Goal: Information Seeking & Learning: Compare options

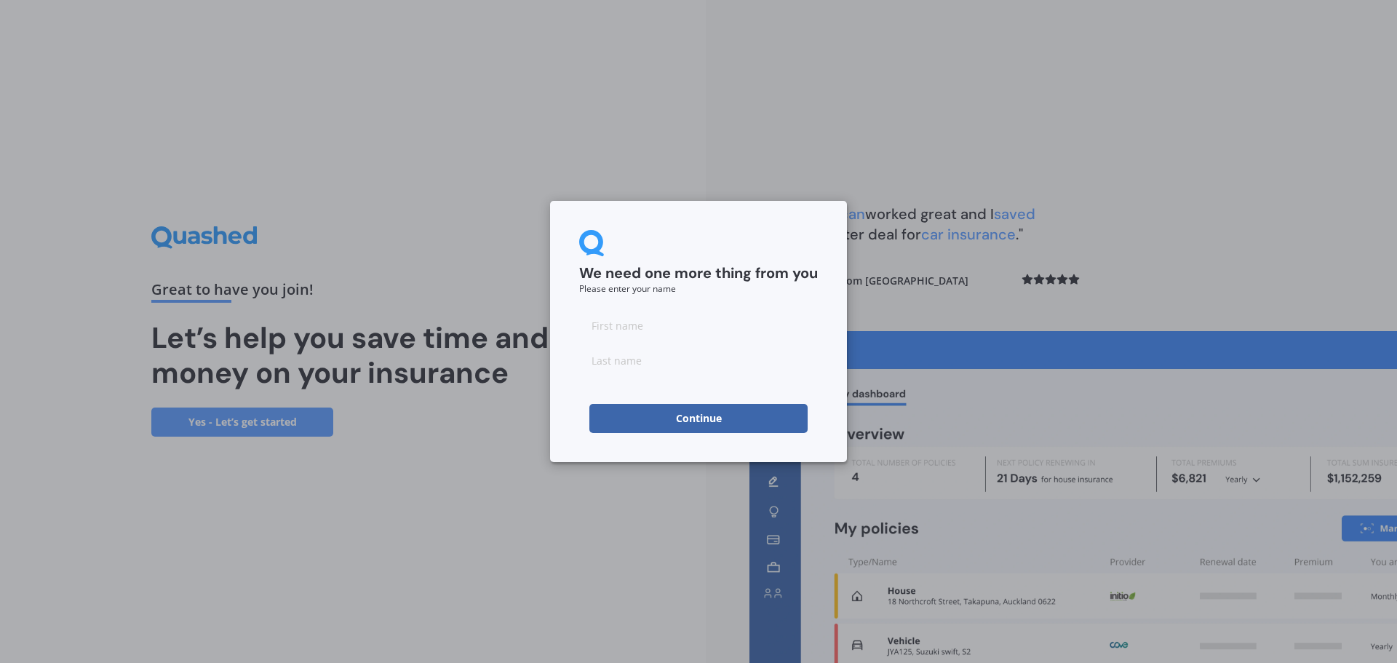
click at [646, 331] on input at bounding box center [698, 325] width 239 height 29
type input "[PERSON_NAME]"
click at [626, 363] on input at bounding box center [698, 360] width 239 height 29
type input "[PERSON_NAME]"
click at [633, 417] on button "Continue" at bounding box center [699, 418] width 218 height 29
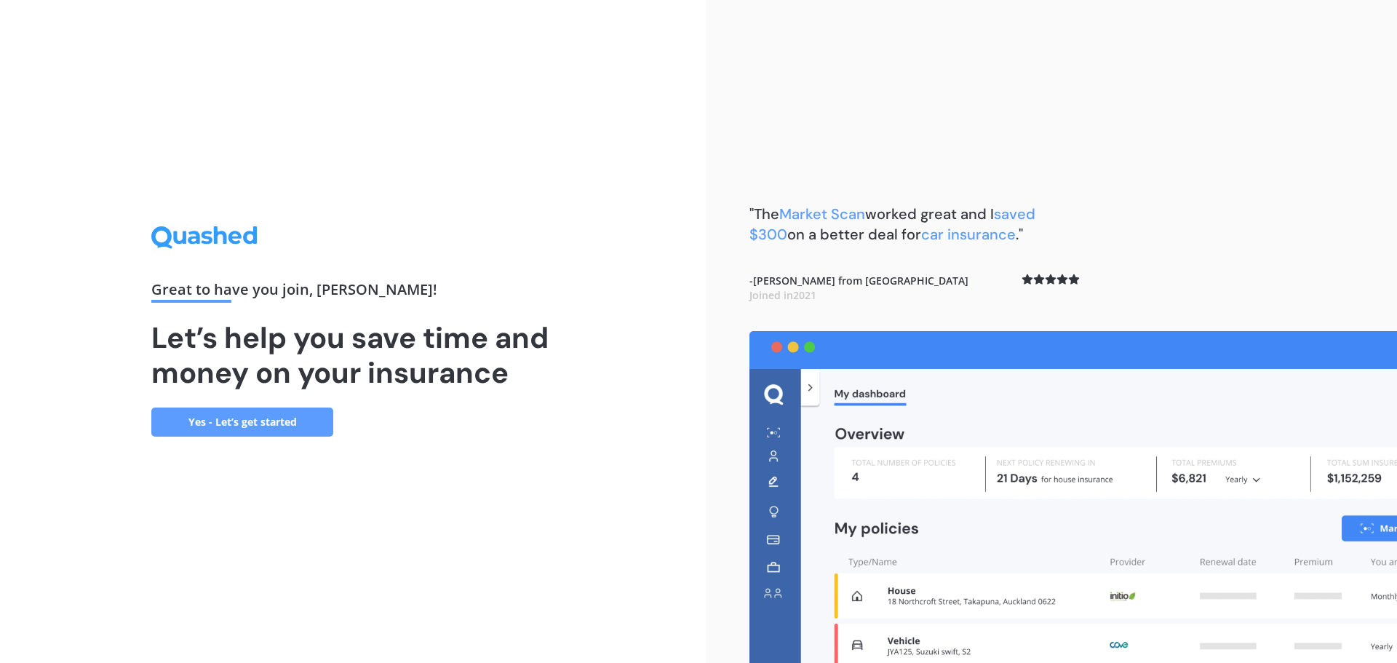
click at [207, 421] on link "Yes - Let’s get started" at bounding box center [242, 422] width 182 height 29
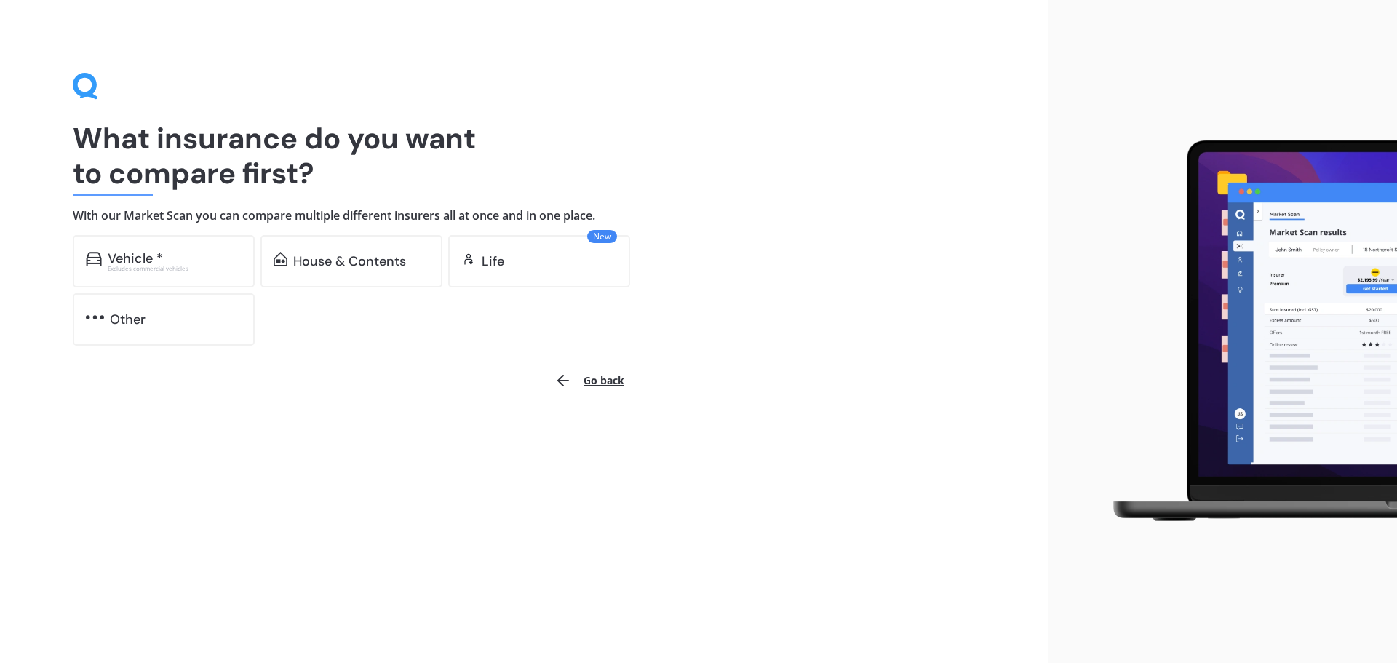
click at [175, 266] on div "Excludes commercial vehicles" at bounding box center [175, 269] width 134 height 6
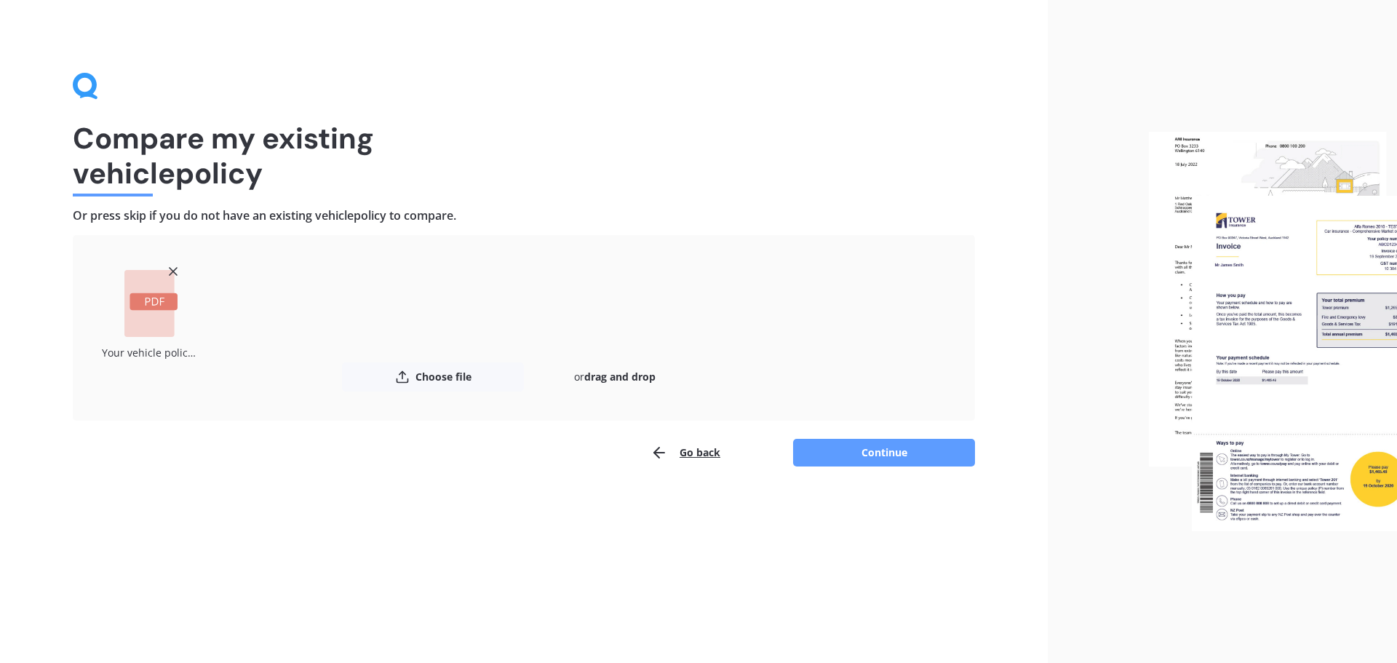
click at [878, 447] on button "Continue" at bounding box center [884, 453] width 182 height 28
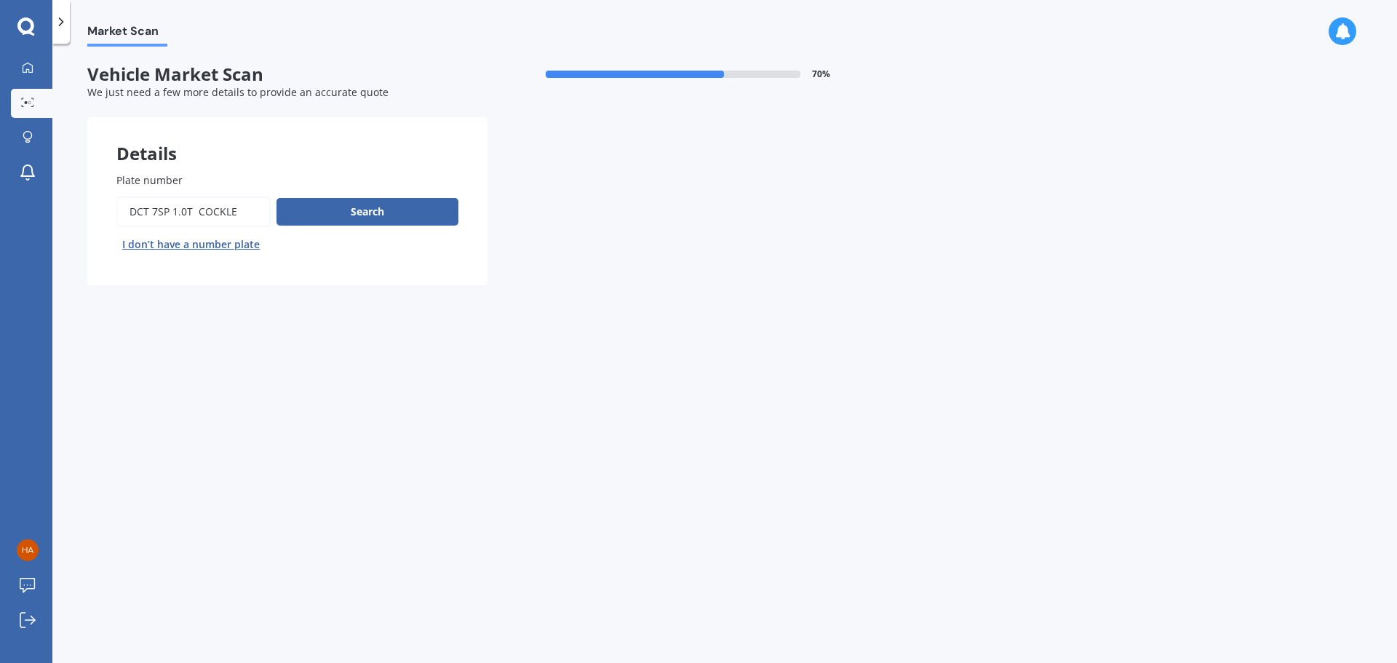
click at [207, 212] on input "Plate number" at bounding box center [193, 212] width 154 height 31
drag, startPoint x: 210, startPoint y: 212, endPoint x: 49, endPoint y: 213, distance: 160.9
click at [49, 213] on div "My Dashboard Market Scan Explore insurance Notifications [PERSON_NAME] Submit f…" at bounding box center [698, 331] width 1397 height 663
type input "C0CKLE"
click at [367, 215] on button "Search" at bounding box center [368, 212] width 182 height 28
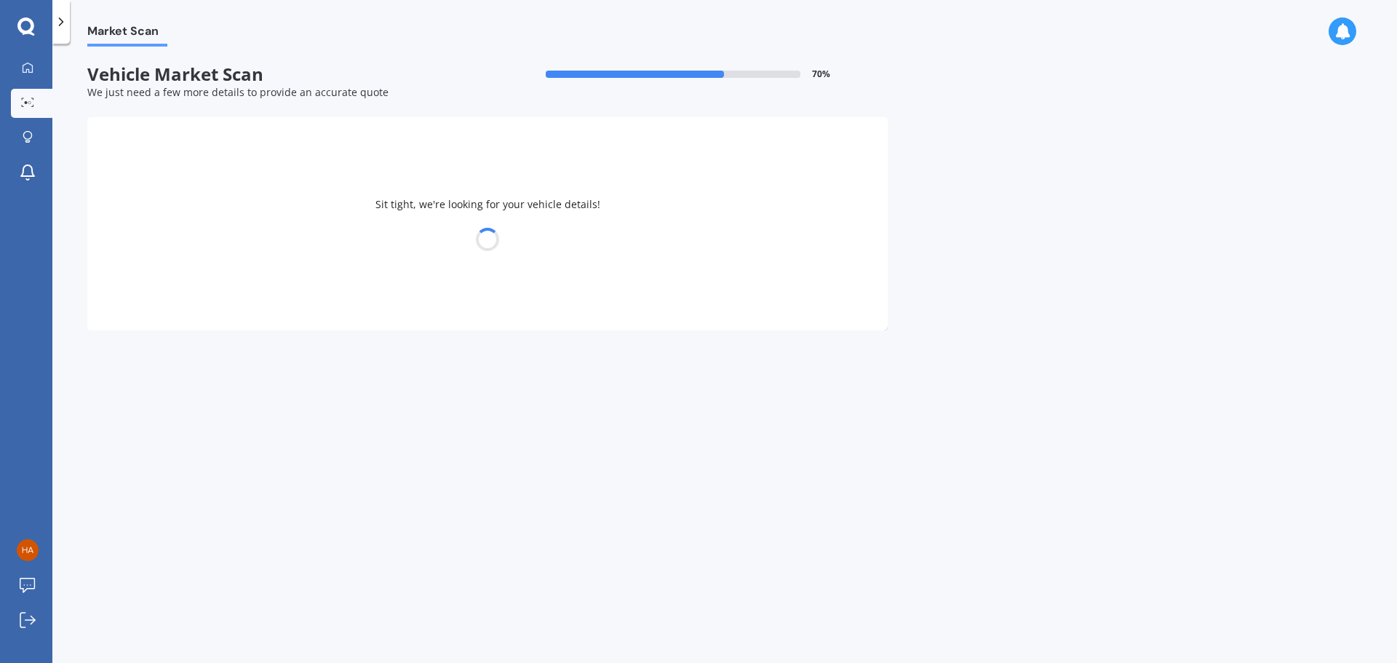
select select "KIA"
select select "STONIC"
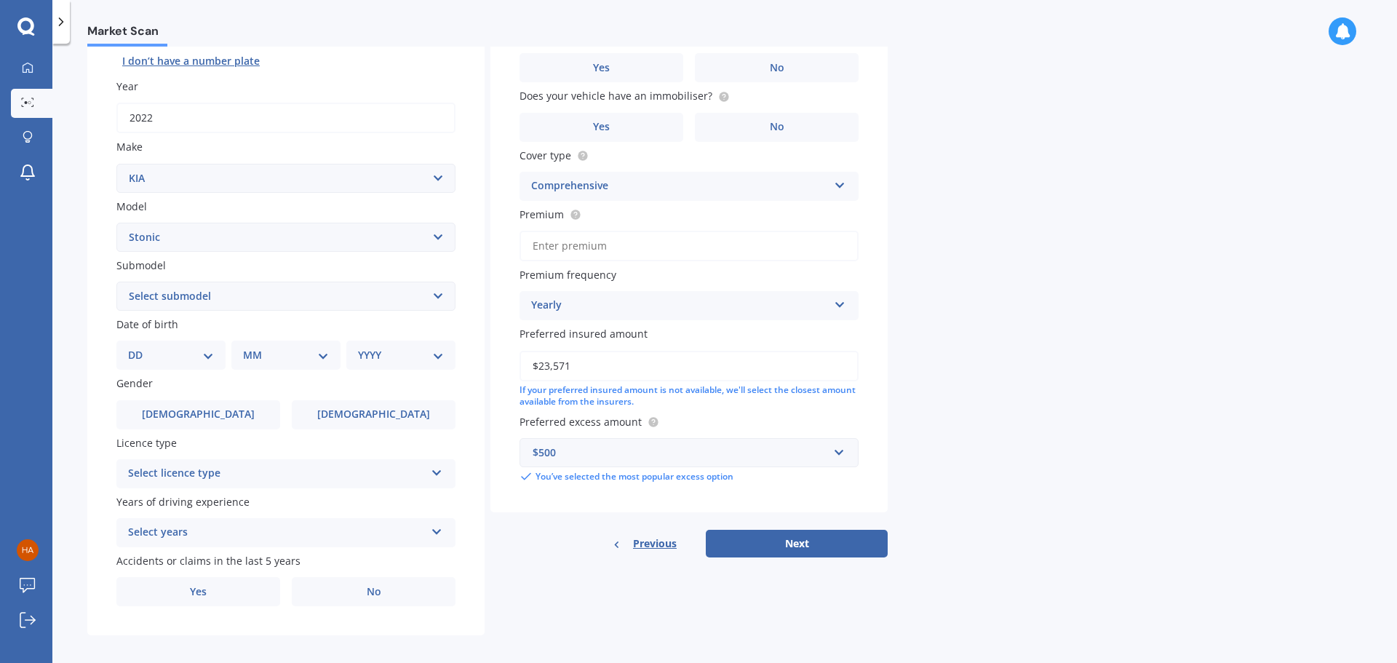
scroll to position [194, 0]
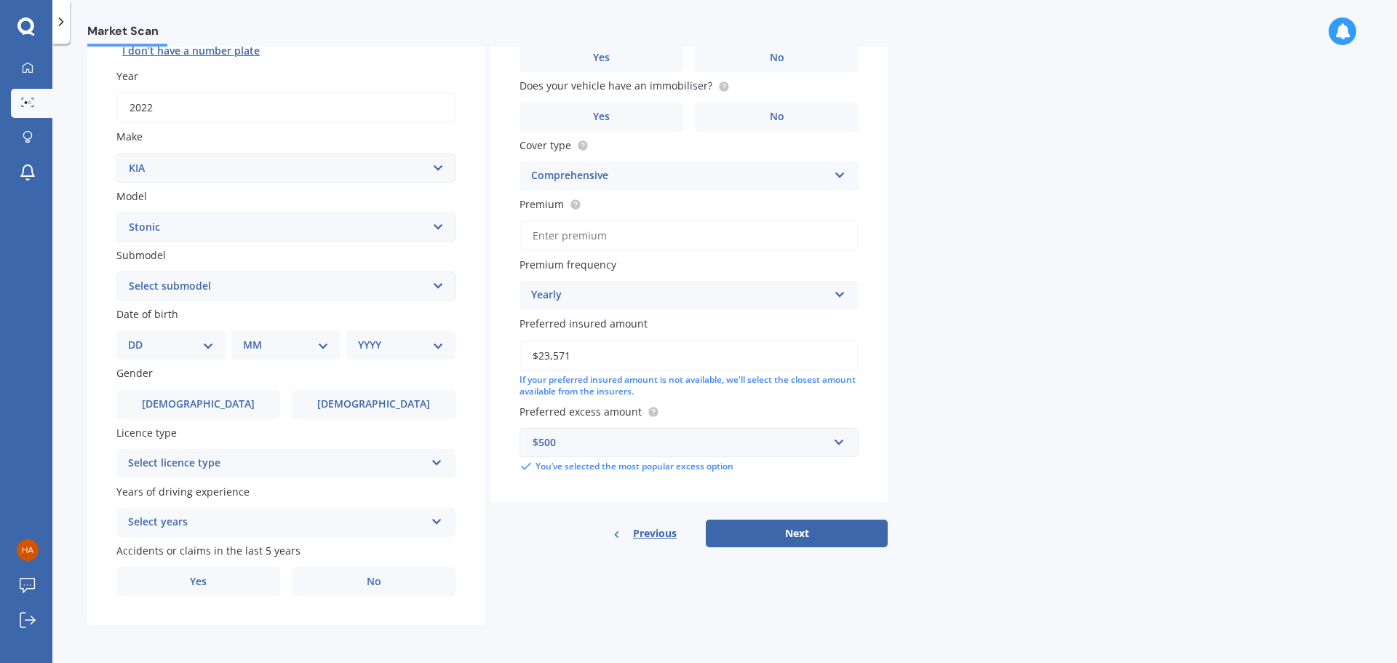
click at [786, 533] on button "Next" at bounding box center [797, 534] width 182 height 28
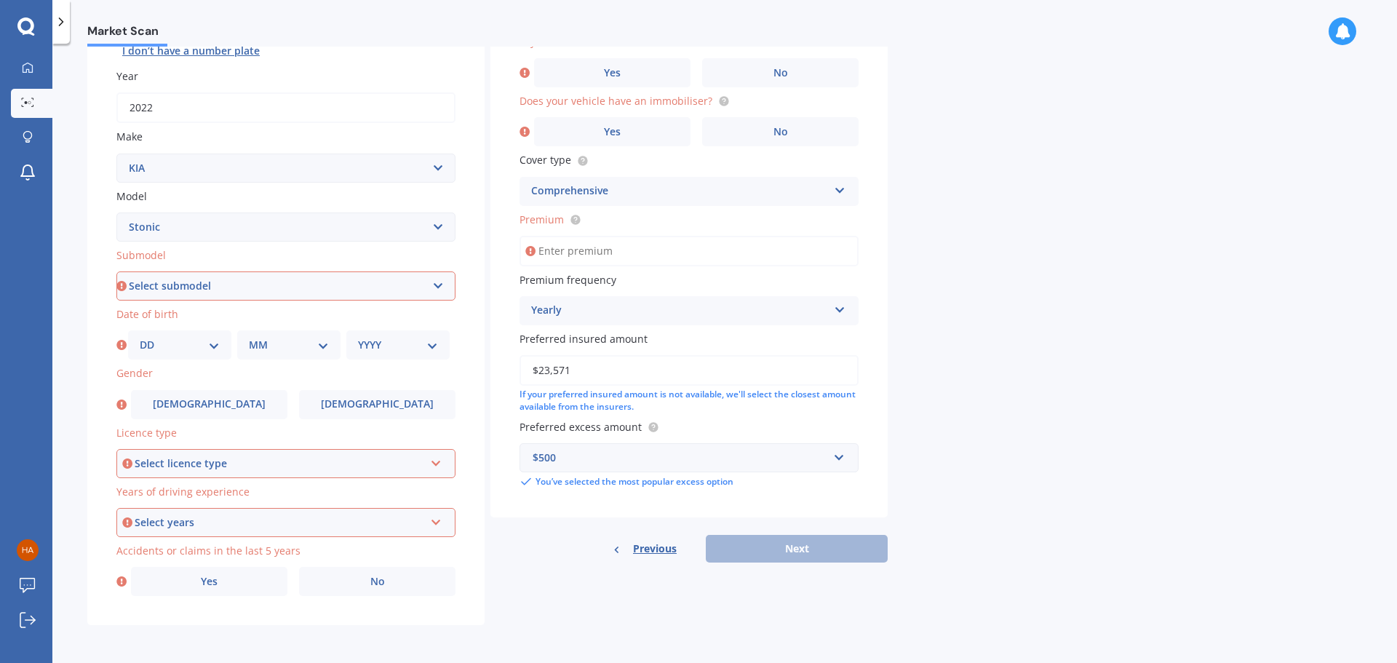
click at [161, 286] on select "Select submodel (All other) EX Hatchback 5dr Spts Auto 6sp 1.4i GT Line Hatchba…" at bounding box center [285, 285] width 339 height 29
click at [254, 294] on select "Select submodel (All other) EX Hatchback 5dr Spts Auto 6sp 1.4i GT Line Hatchba…" at bounding box center [285, 285] width 339 height 29
select select "GT LINE+ HATCHBACK 5DR DCT 7SP 1.0T"
click at [116, 271] on select "Select submodel (All other) EX Hatchback 5dr Spts Auto 6sp 1.4i GT Line Hatchba…" at bounding box center [285, 285] width 339 height 29
click at [173, 347] on select "DD 01 02 03 04 05 06 07 08 09 10 11 12 13 14 15 16 17 18 19 20 21 22 23 24 25 2…" at bounding box center [180, 345] width 80 height 16
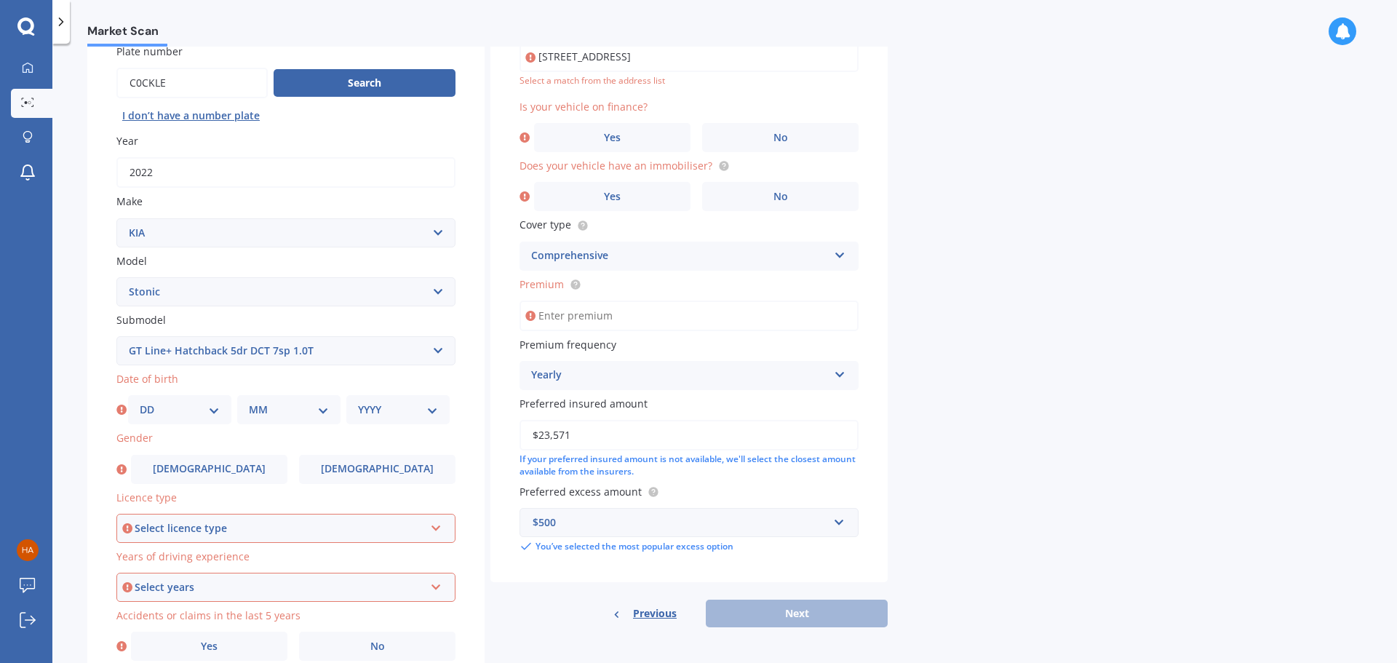
scroll to position [146, 0]
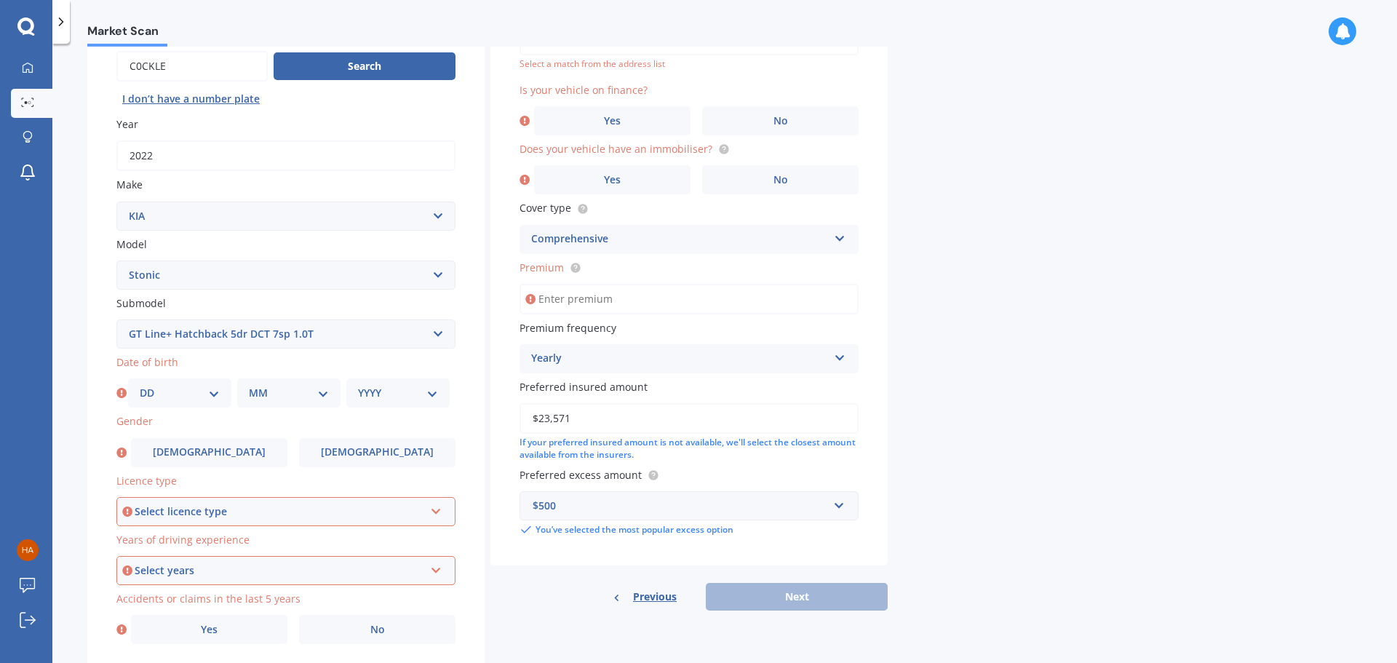
click at [186, 403] on div "DD 01 02 03 04 05 06 07 08 09 10 11 12 13 14 15 16 17 18 19 20 21 22 23 24 25 2…" at bounding box center [179, 392] width 103 height 29
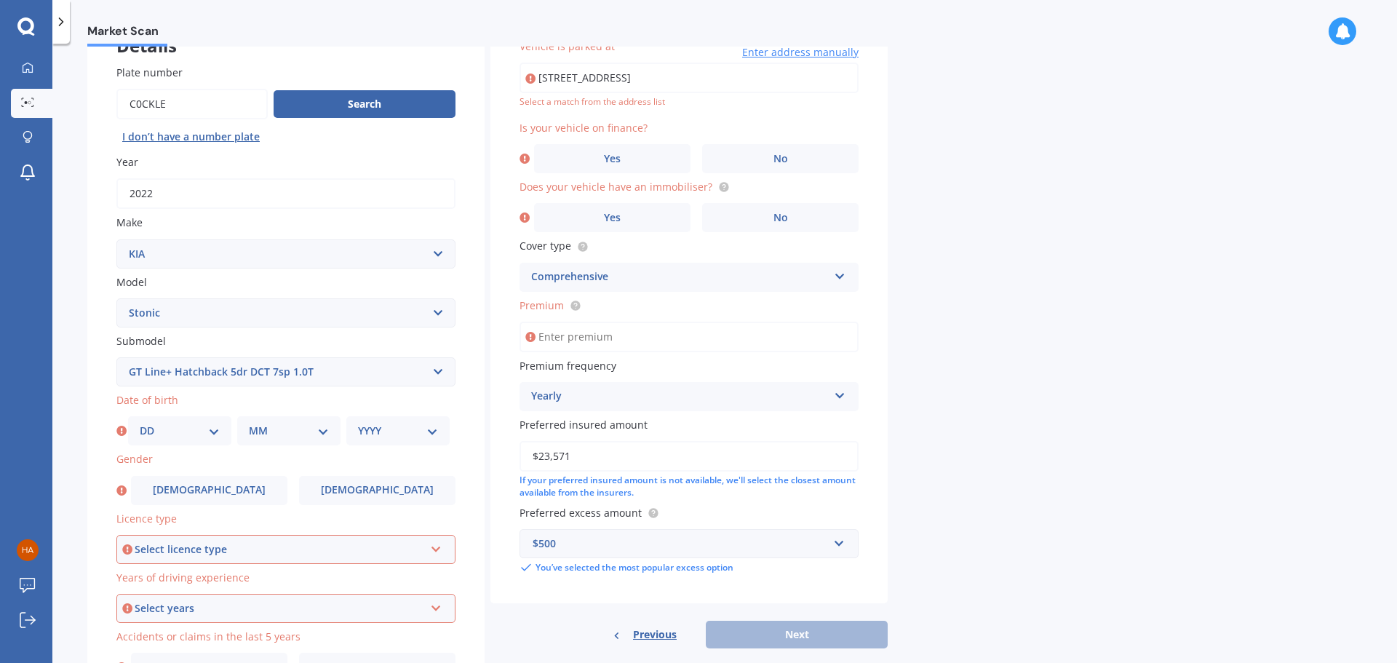
scroll to position [194, 0]
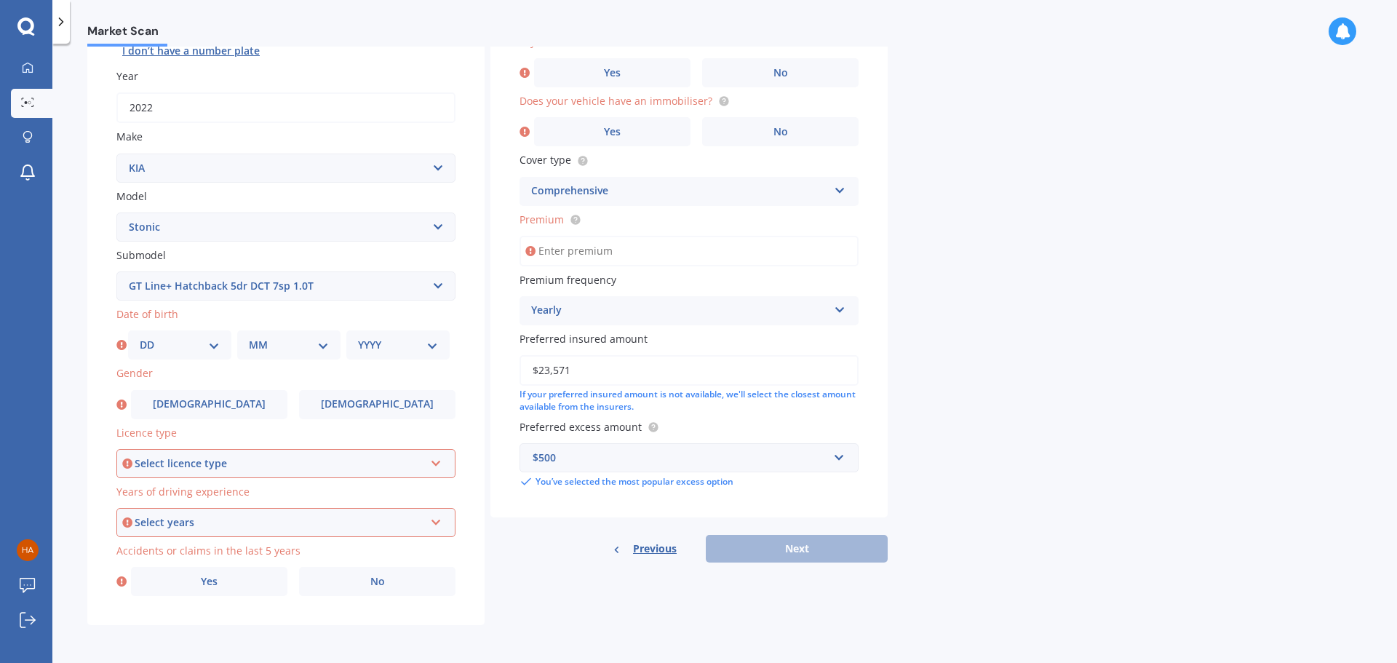
click at [218, 349] on select "DD 01 02 03 04 05 06 07 08 09 10 11 12 13 14 15 16 17 18 19 20 21 22 23 24 25 2…" at bounding box center [180, 345] width 80 height 16
select select "31"
click at [140, 337] on select "DD 01 02 03 04 05 06 07 08 09 10 11 12 13 14 15 16 17 18 19 20 21 22 23 24 25 2…" at bounding box center [180, 345] width 80 height 16
click at [271, 338] on select "MM 01 02 03 04 05 06 07 08 09 10 11 12" at bounding box center [289, 345] width 80 height 16
select select "03"
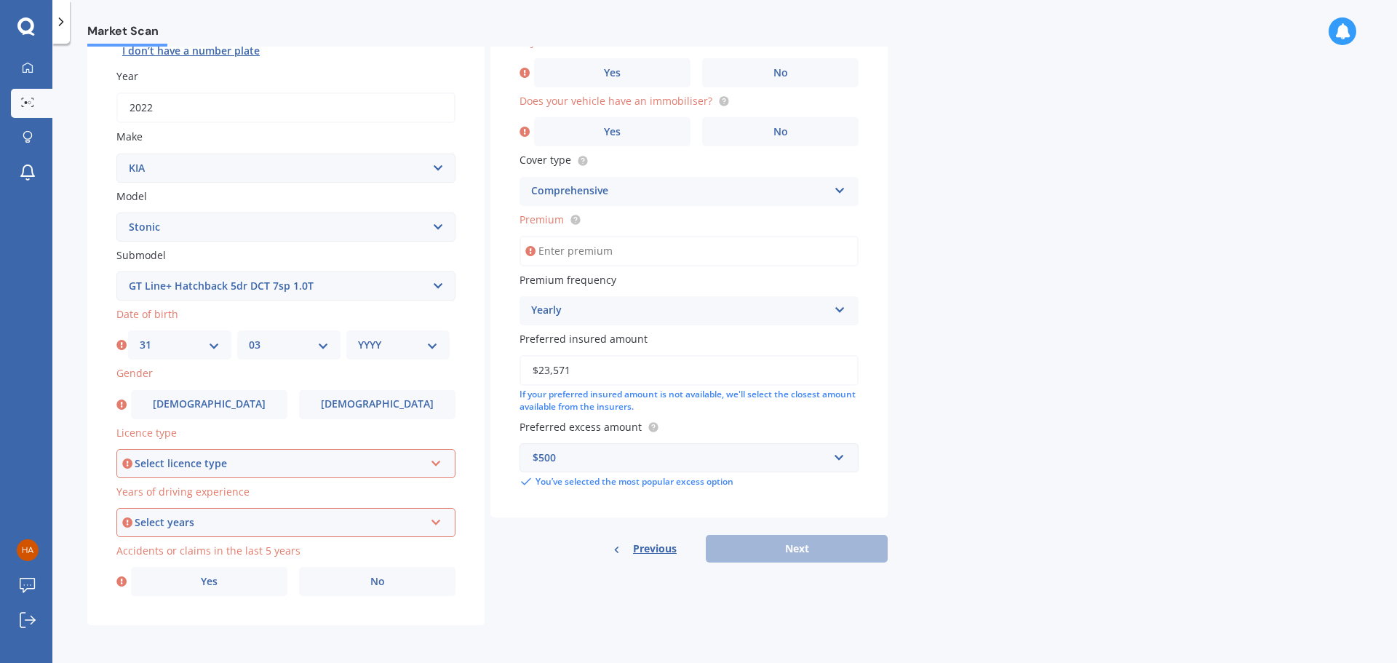
click at [249, 337] on select "MM 01 02 03 04 05 06 07 08 09 10 11 12" at bounding box center [289, 345] width 80 height 16
click at [409, 352] on select "YYYY 2025 2024 2023 2022 2021 2020 2019 2018 2017 2016 2015 2014 2013 2012 2011…" at bounding box center [398, 345] width 80 height 16
select select "1982"
click at [358, 337] on select "YYYY 2025 2024 2023 2022 2021 2020 2019 2018 2017 2016 2015 2014 2013 2012 2011…" at bounding box center [398, 345] width 80 height 16
click at [401, 407] on label "[DEMOGRAPHIC_DATA]" at bounding box center [377, 404] width 156 height 29
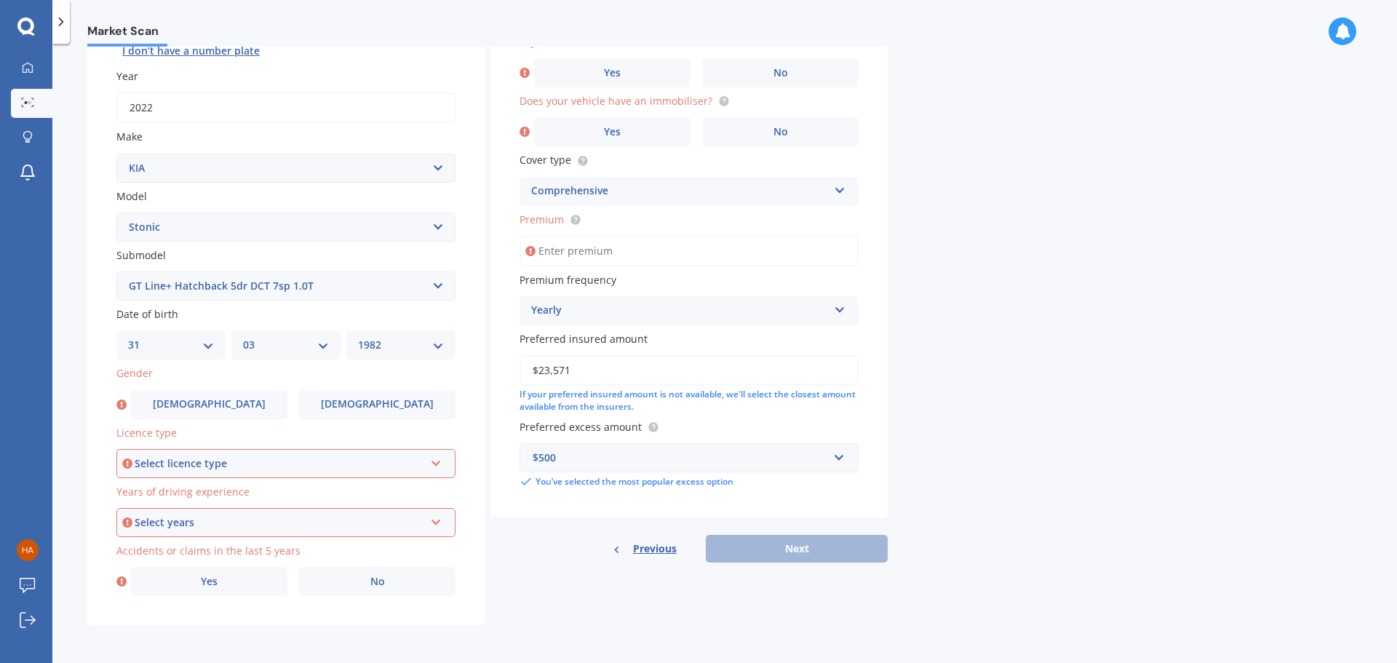
click at [0, 0] on input "[DEMOGRAPHIC_DATA]" at bounding box center [0, 0] width 0 height 0
click at [221, 459] on div "Select licence type" at bounding box center [280, 464] width 290 height 16
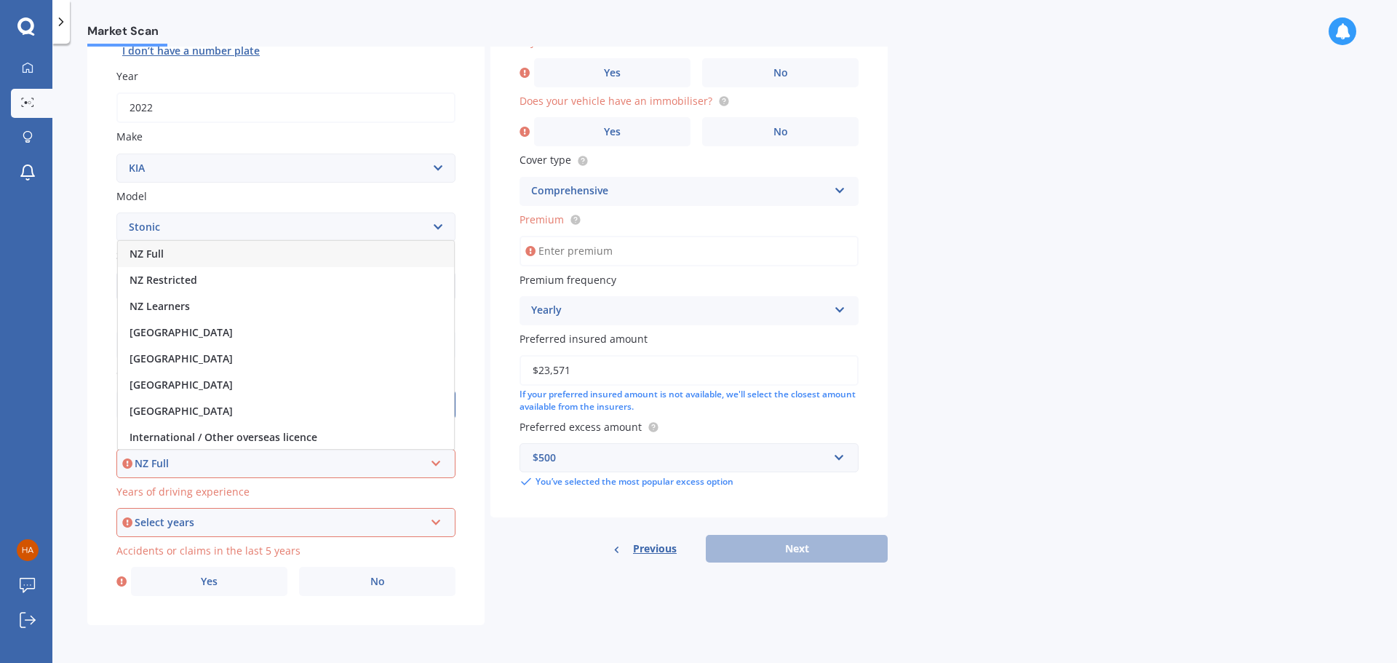
click at [190, 253] on div "NZ Full" at bounding box center [286, 254] width 336 height 26
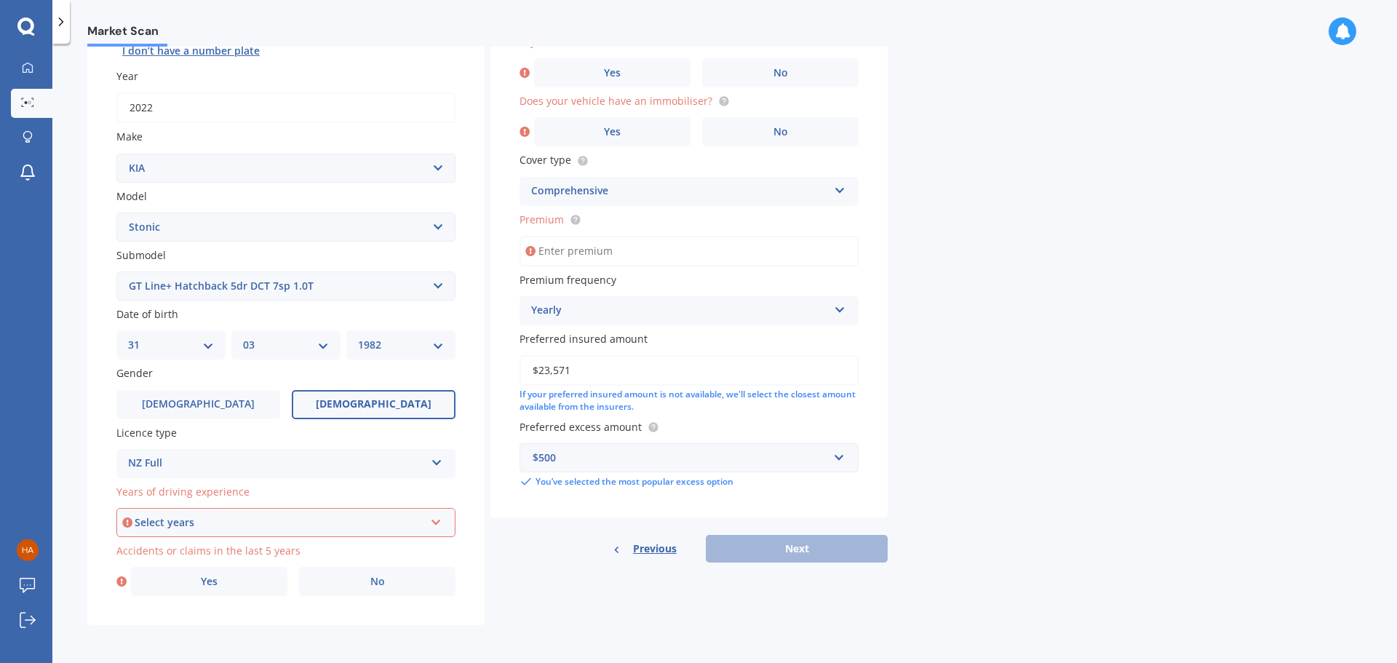
click at [187, 523] on div "Select years" at bounding box center [280, 523] width 290 height 16
click at [204, 386] on span "5 or more years" at bounding box center [169, 390] width 79 height 14
click at [333, 584] on label "No" at bounding box center [377, 581] width 156 height 29
click at [0, 0] on input "No" at bounding box center [0, 0] width 0 height 0
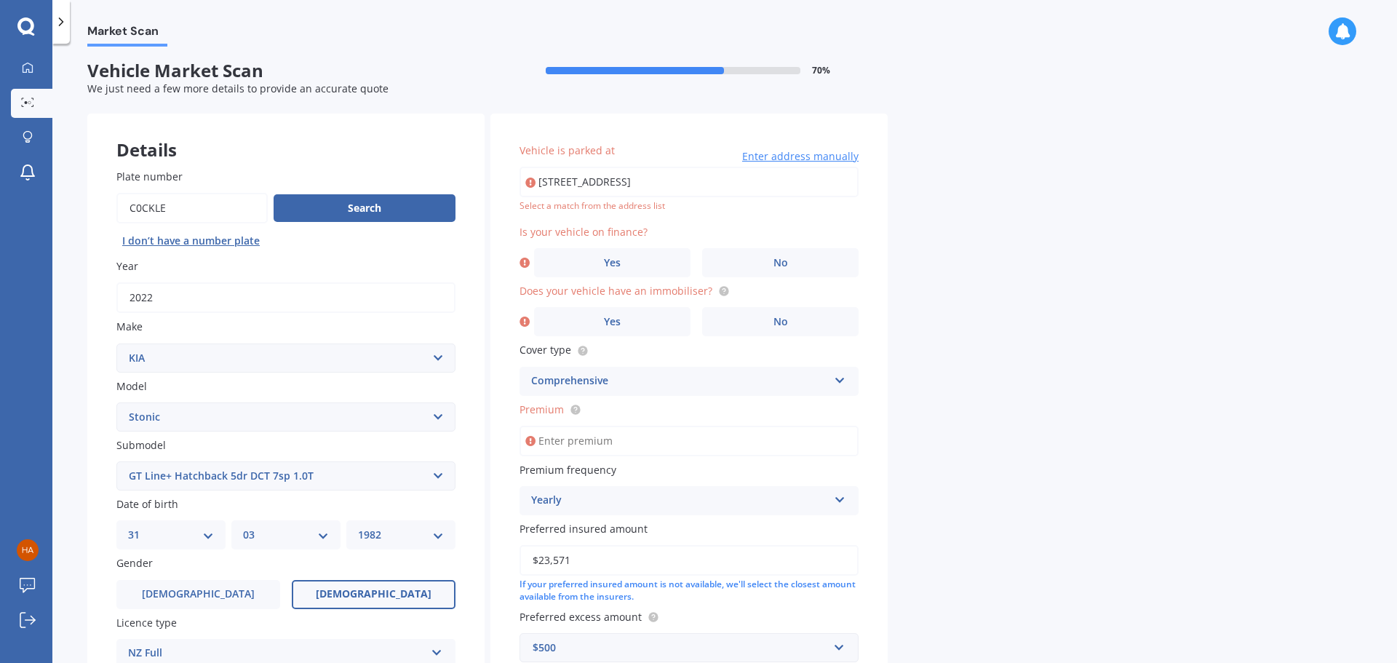
scroll to position [0, 0]
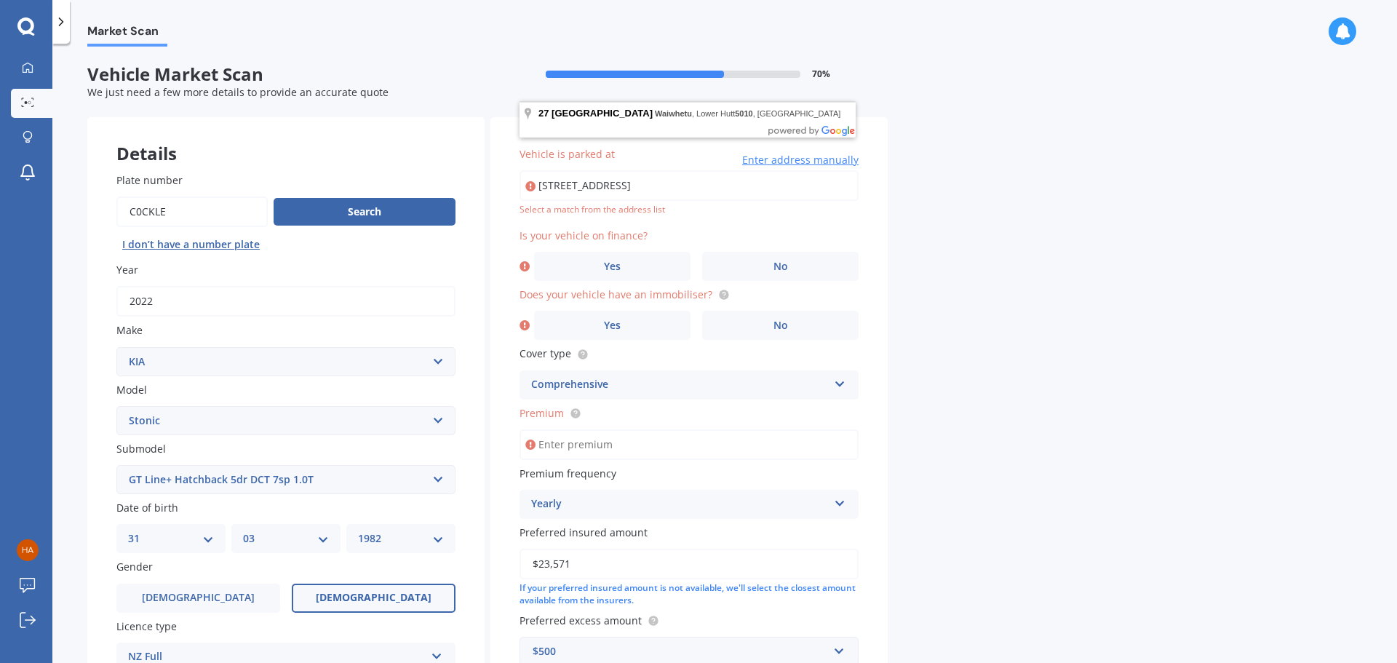
type input "[STREET_ADDRESS]"
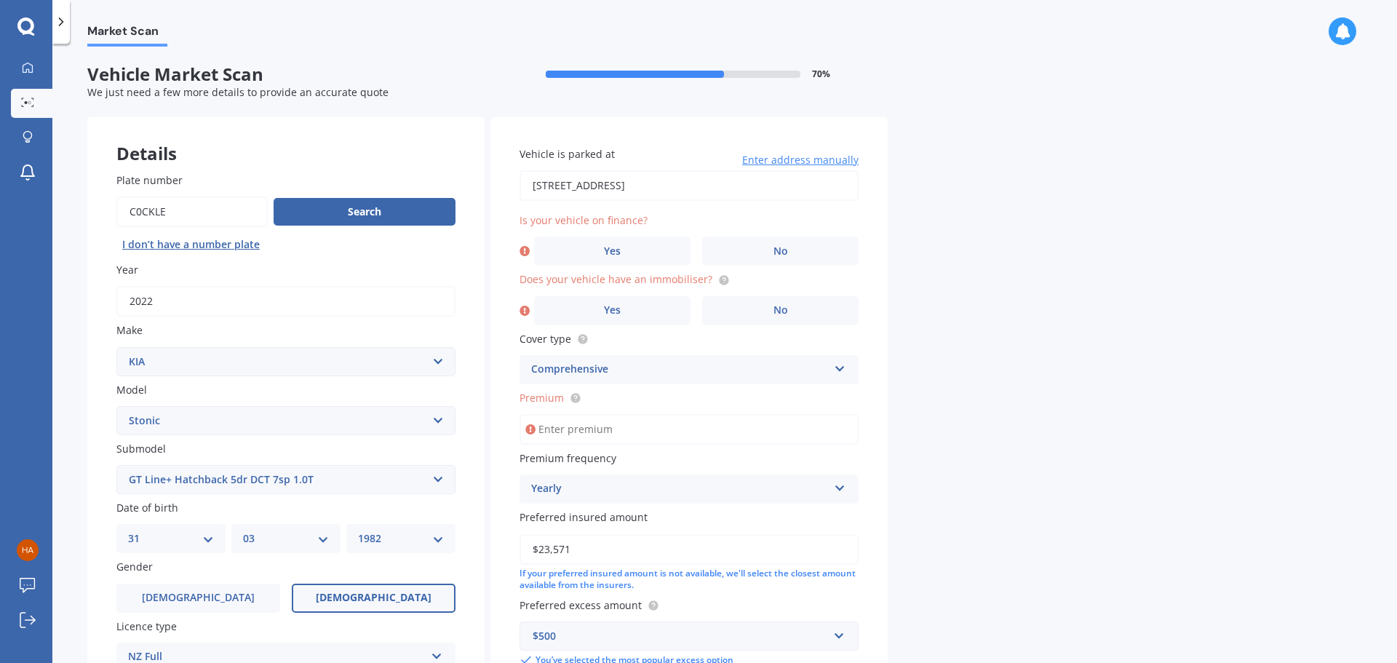
click at [829, 246] on label "No" at bounding box center [780, 251] width 156 height 29
click at [0, 0] on input "No" at bounding box center [0, 0] width 0 height 0
click at [792, 310] on label "No" at bounding box center [780, 310] width 156 height 29
click at [0, 0] on input "No" at bounding box center [0, 0] width 0 height 0
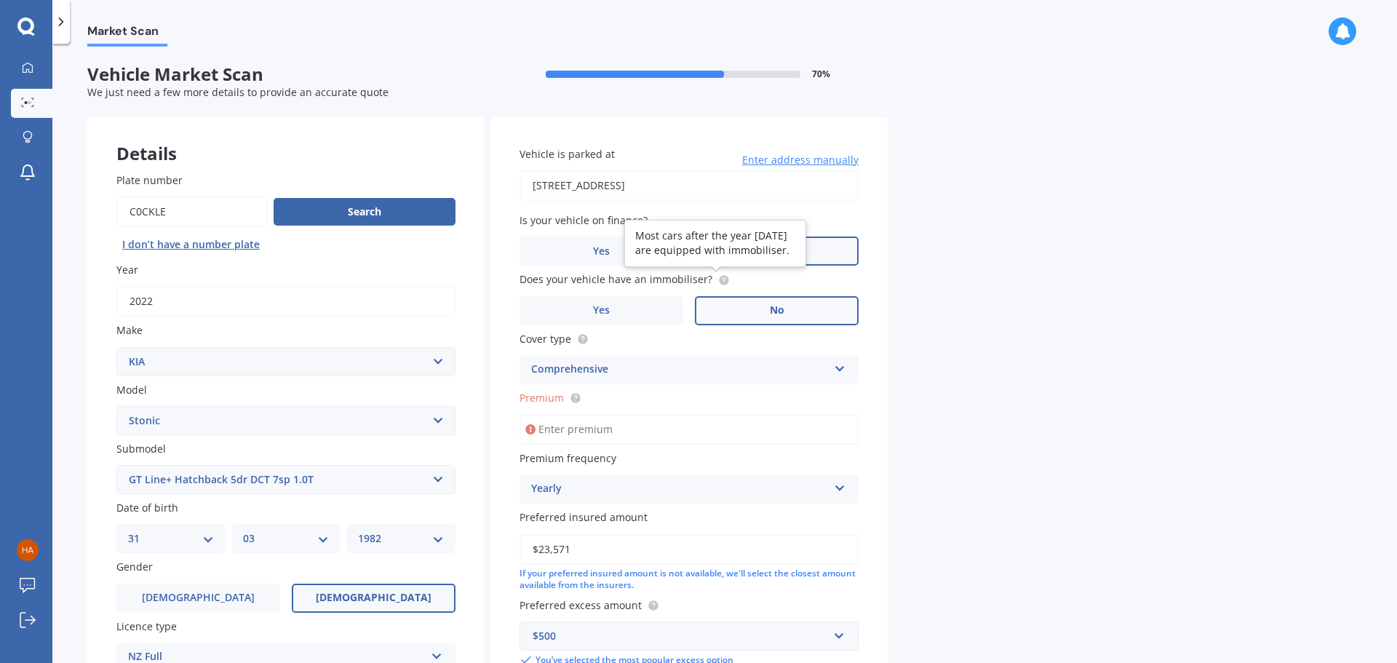
click at [719, 279] on circle at bounding box center [723, 279] width 9 height 9
click at [622, 312] on label "Yes" at bounding box center [602, 310] width 164 height 29
click at [0, 0] on input "Yes" at bounding box center [0, 0] width 0 height 0
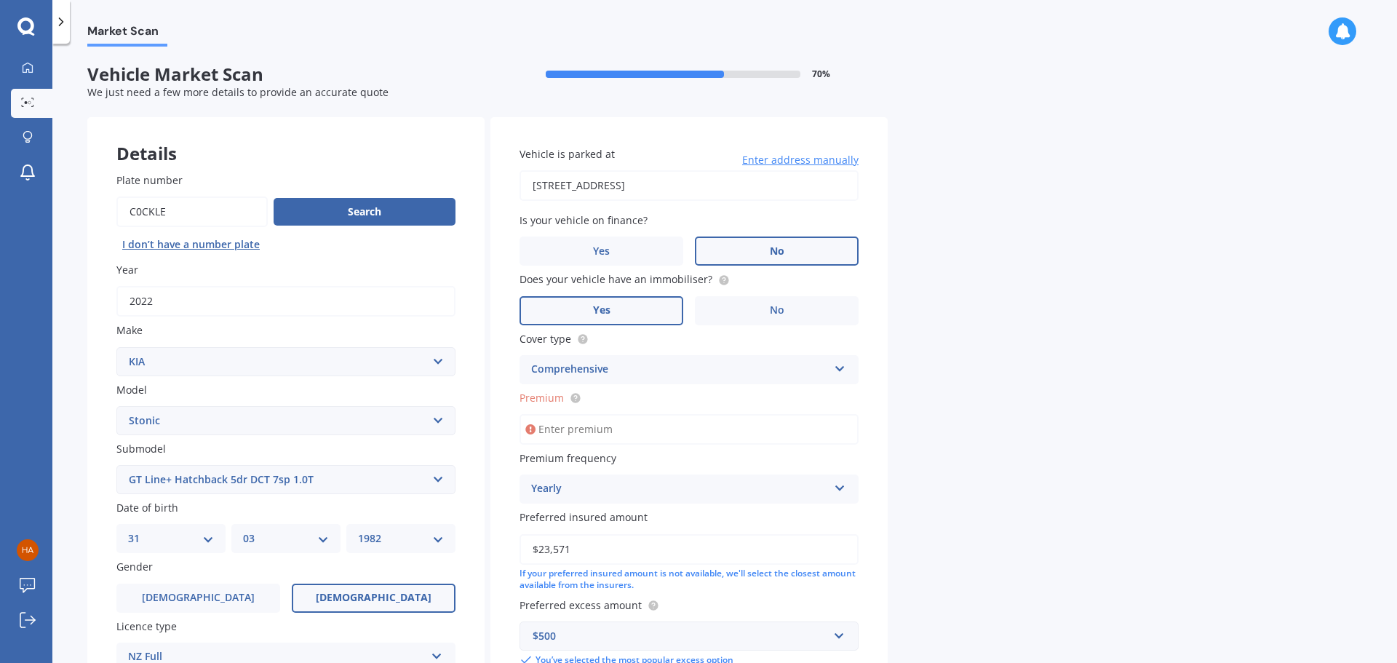
click at [620, 372] on div "Comprehensive" at bounding box center [679, 369] width 297 height 17
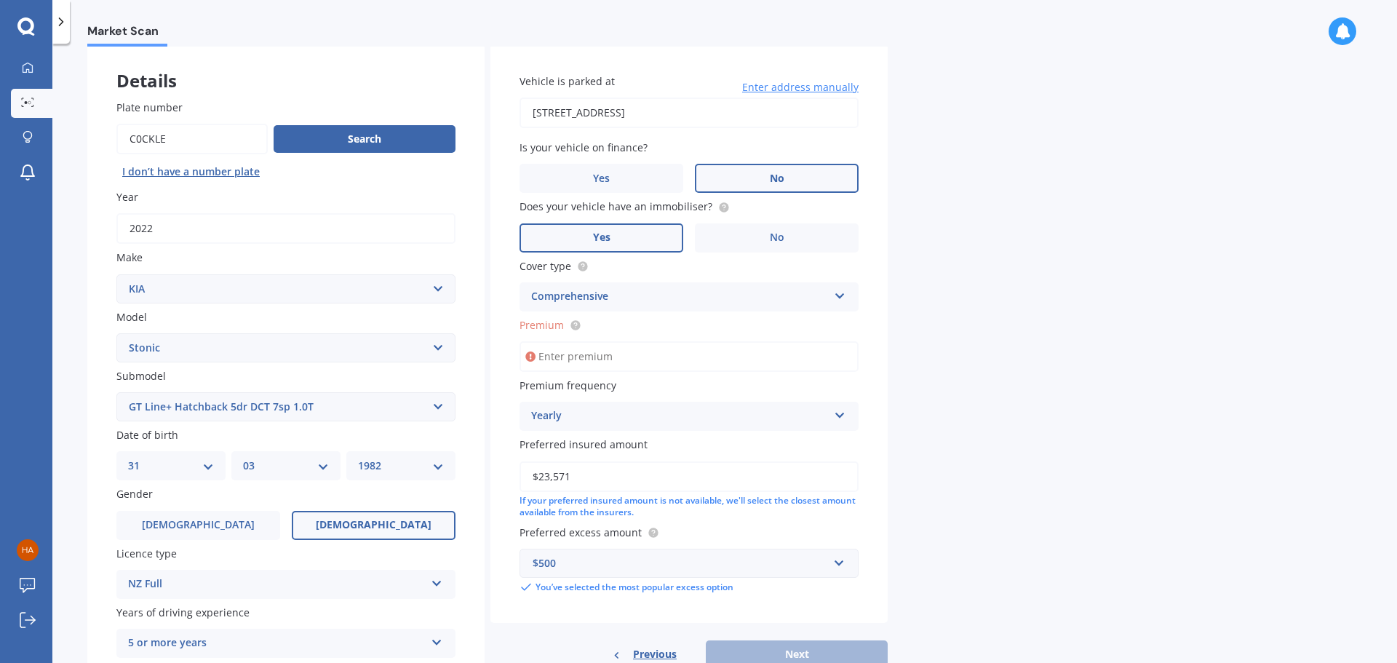
click at [615, 356] on input "Premium" at bounding box center [689, 356] width 339 height 31
type input "$894.69"
click at [603, 423] on div "Yearly" at bounding box center [679, 416] width 297 height 17
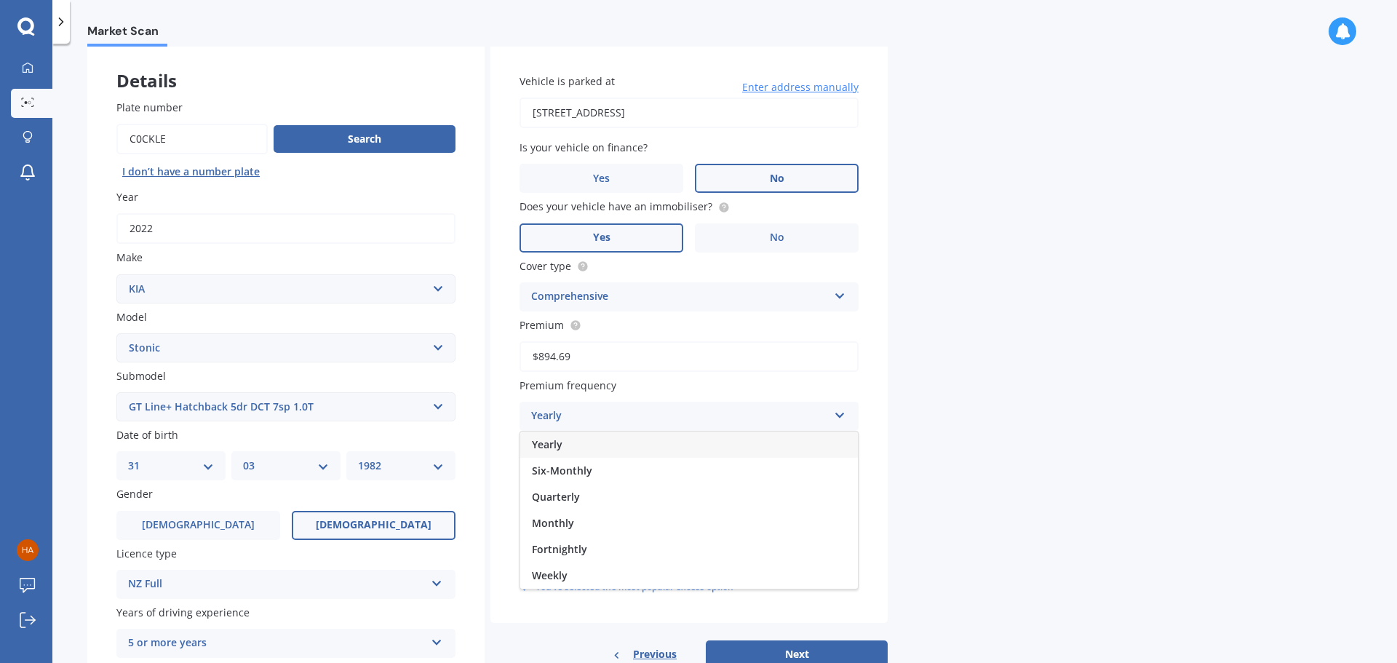
click at [603, 423] on div "Yearly" at bounding box center [679, 416] width 297 height 17
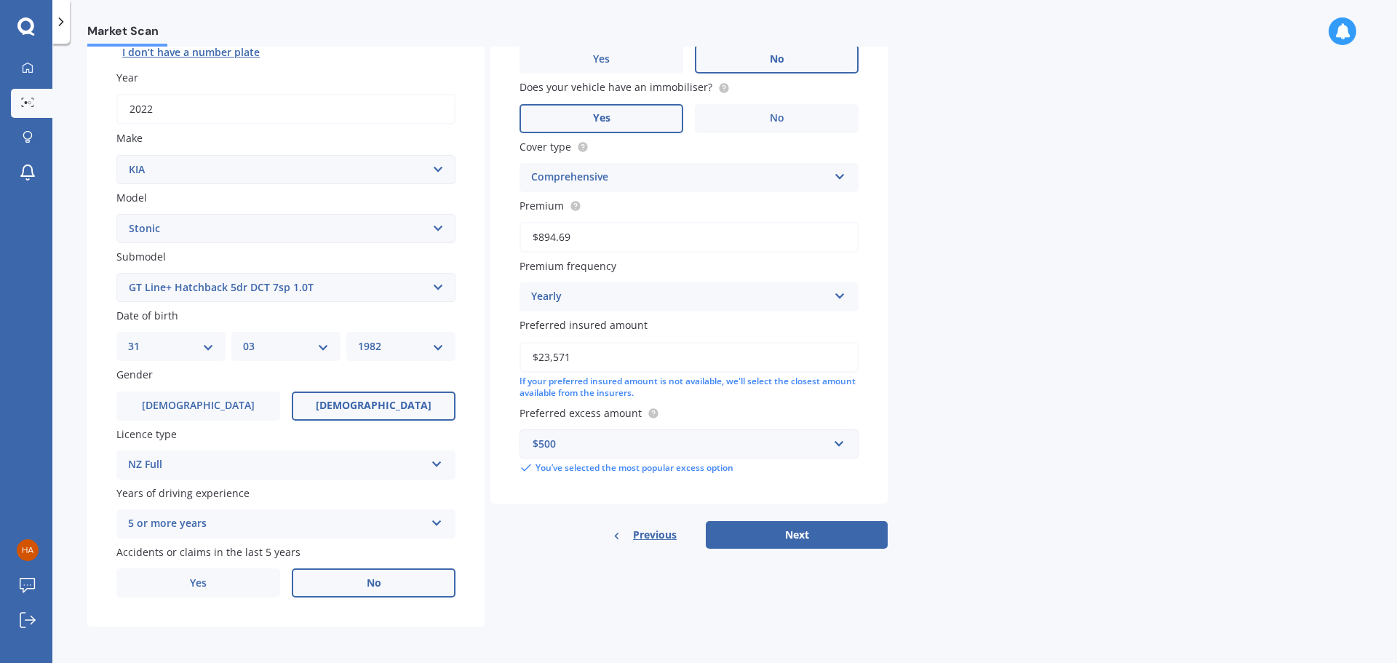
scroll to position [194, 0]
click at [787, 525] on button "Next" at bounding box center [797, 534] width 182 height 28
select select "31"
select select "03"
select select "1982"
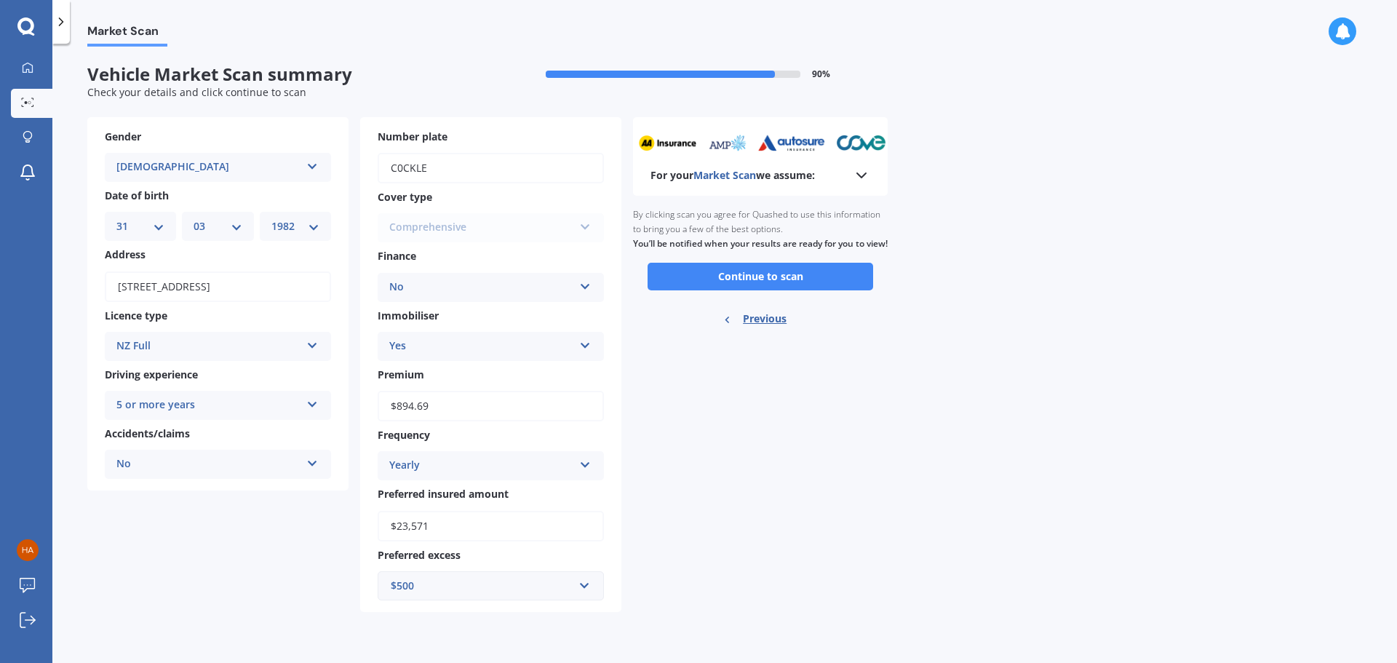
scroll to position [0, 0]
click at [797, 290] on button "Continue to scan" at bounding box center [761, 277] width 226 height 28
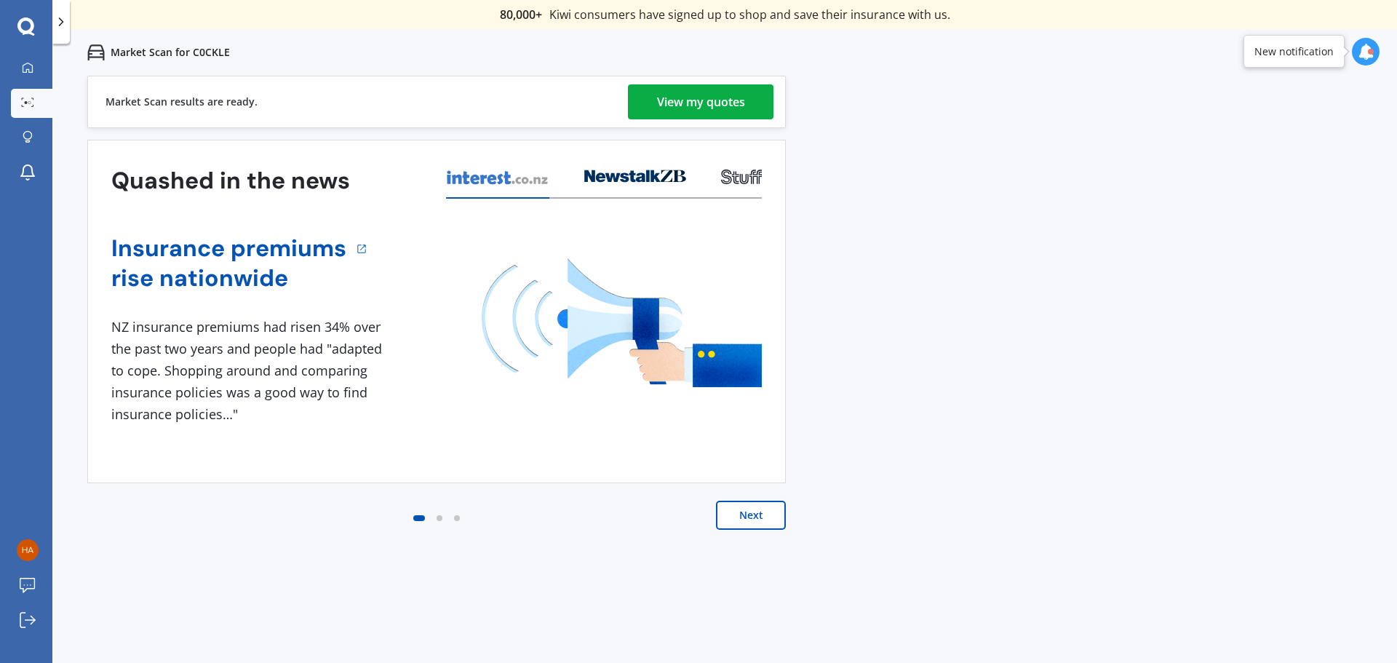
click at [673, 111] on div "View my quotes" at bounding box center [701, 101] width 88 height 35
